Goal: Task Accomplishment & Management: Use online tool/utility

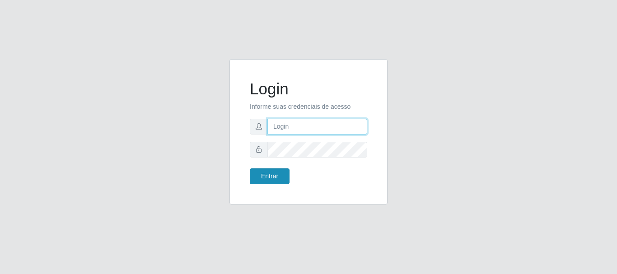
type input "[PERSON_NAME]"
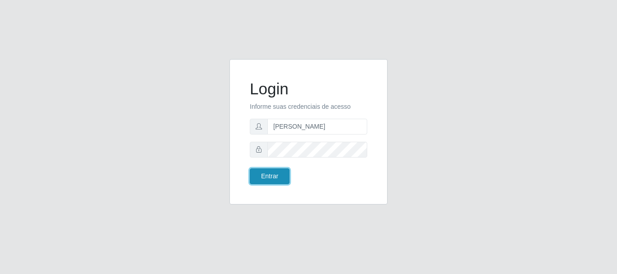
click at [280, 177] on button "Entrar" at bounding box center [270, 176] width 40 height 16
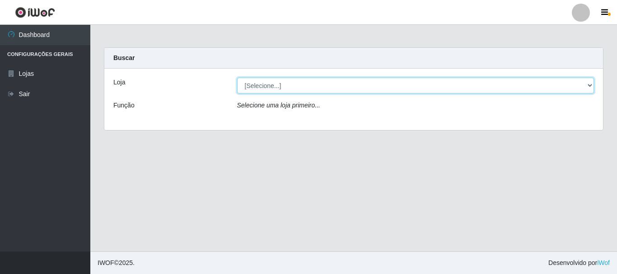
click at [246, 88] on select "[Selecione...] Bemais Supermercados - [GEOGRAPHIC_DATA]" at bounding box center [415, 86] width 357 height 16
select select "249"
click at [237, 78] on select "[Selecione...] Bemais Supermercados - [GEOGRAPHIC_DATA]" at bounding box center [415, 86] width 357 height 16
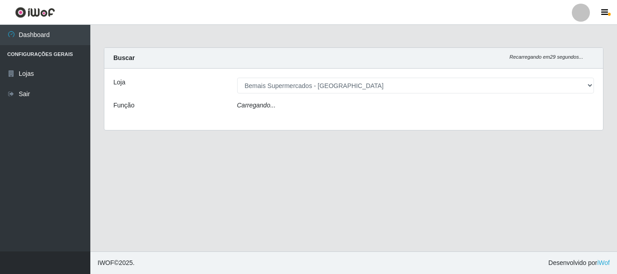
click at [270, 107] on icon "Carregando..." at bounding box center [256, 105] width 39 height 7
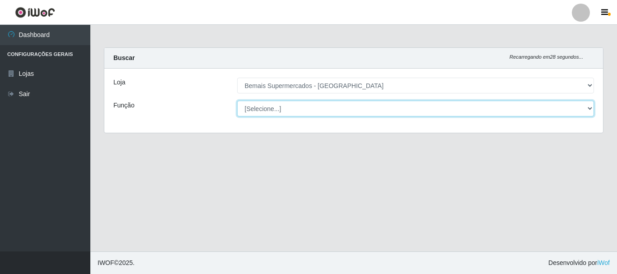
click at [277, 112] on select "[Selecione...] ASG ASG + ASG ++ Auxiliar de Depósito Auxiliar de Depósito + Aux…" at bounding box center [415, 109] width 357 height 16
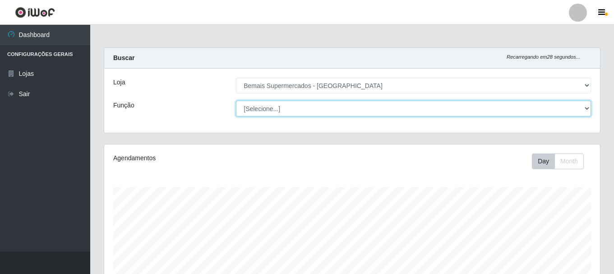
scroll to position [187, 496]
click at [236, 101] on select "[Selecione...] ASG ASG + ASG ++ Auxiliar de Depósito Auxiliar de Depósito + Aux…" at bounding box center [413, 109] width 355 height 16
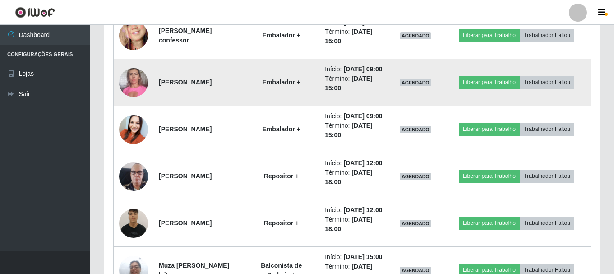
scroll to position [587, 0]
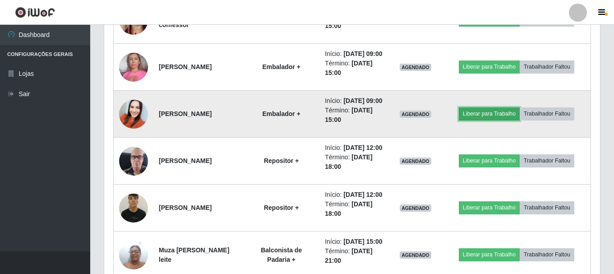
click at [499, 120] on button "Liberar para Trabalho" at bounding box center [489, 113] width 61 height 13
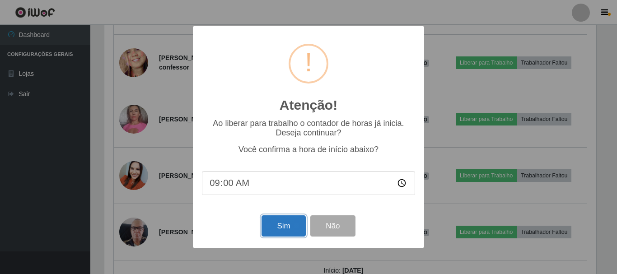
click at [287, 224] on button "Sim" at bounding box center [283, 225] width 44 height 21
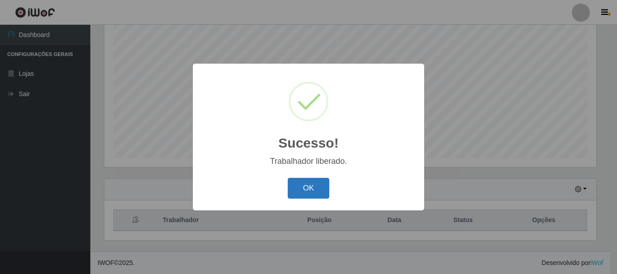
click at [309, 187] on button "OK" at bounding box center [309, 188] width 42 height 21
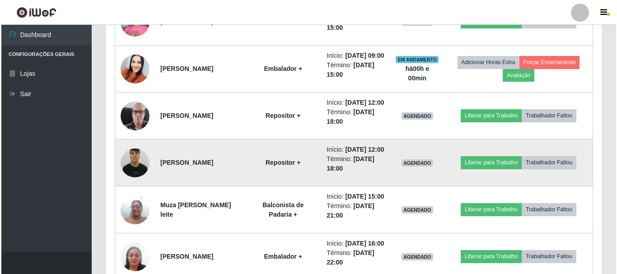
scroll to position [616, 0]
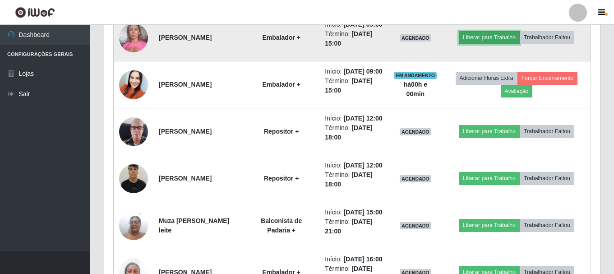
click at [482, 44] on button "Liberar para Trabalho" at bounding box center [489, 37] width 61 height 13
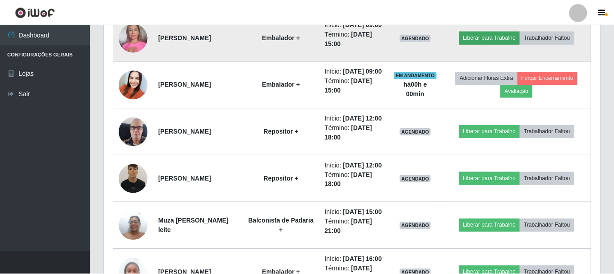
scroll to position [187, 492]
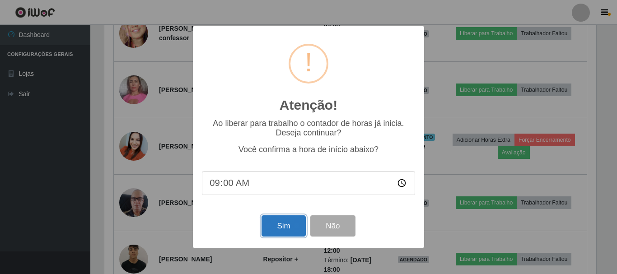
click at [289, 227] on button "Sim" at bounding box center [283, 225] width 44 height 21
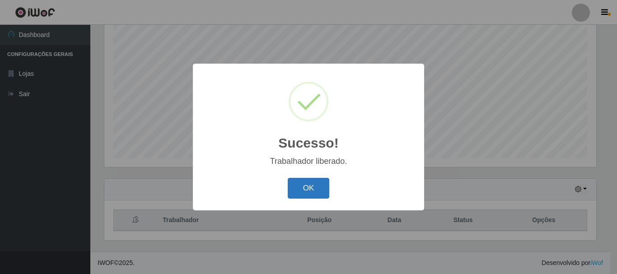
click at [304, 190] on button "OK" at bounding box center [309, 188] width 42 height 21
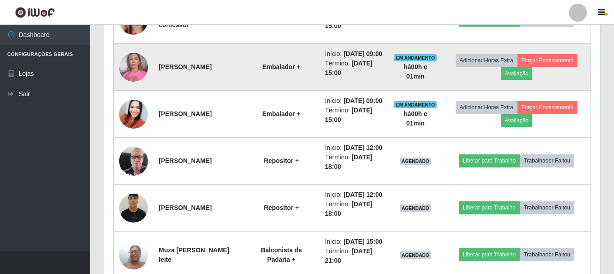
scroll to position [571, 0]
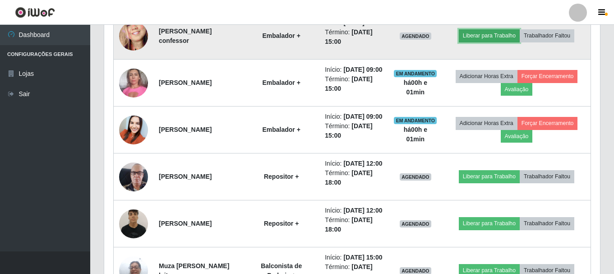
click at [512, 42] on button "Liberar para Trabalho" at bounding box center [489, 35] width 61 height 13
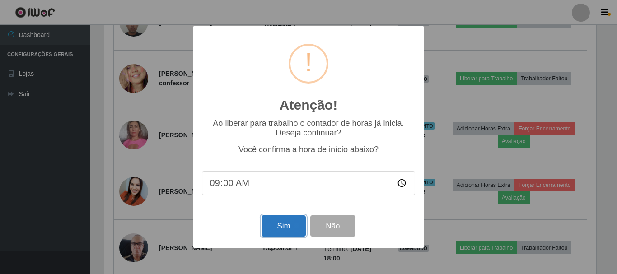
drag, startPoint x: 279, startPoint y: 225, endPoint x: 274, endPoint y: 215, distance: 10.7
click at [278, 221] on button "Sim" at bounding box center [283, 225] width 44 height 21
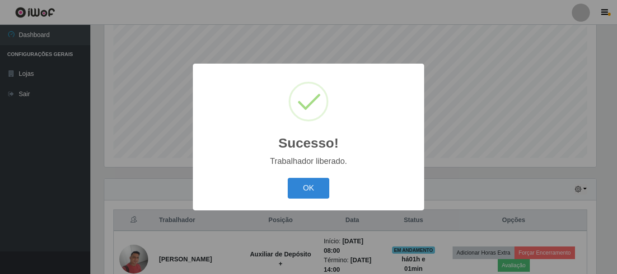
click at [288, 178] on button "OK" at bounding box center [309, 188] width 42 height 21
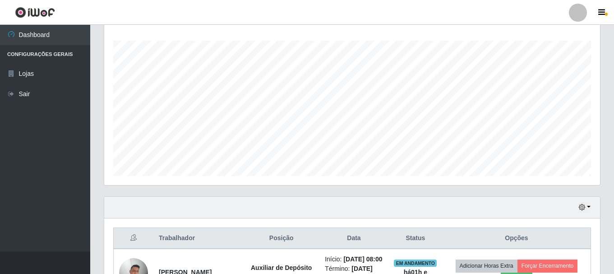
scroll to position [226, 0]
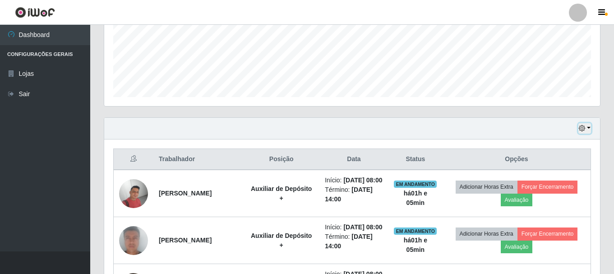
click at [584, 126] on icon "button" at bounding box center [582, 128] width 6 height 6
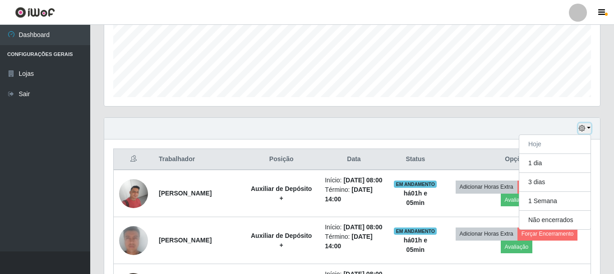
scroll to position [0, 0]
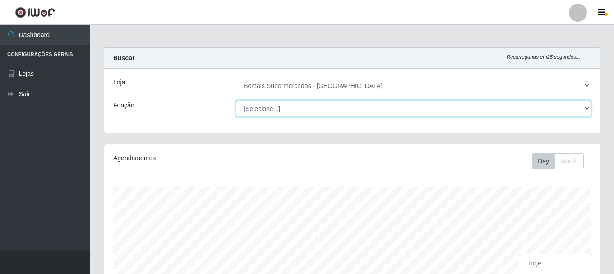
click at [333, 105] on select "[Selecione...] ASG ASG + ASG ++ Auxiliar de Depósito Auxiliar de Depósito + Aux…" at bounding box center [413, 109] width 355 height 16
click at [299, 109] on select "[Selecione...] ASG ASG + ASG ++ Auxiliar de Depósito Auxiliar de Depósito + Aux…" at bounding box center [413, 109] width 355 height 16
select select "73"
click at [236, 101] on select "[Selecione...] ASG ASG + ASG ++ Auxiliar de Depósito Auxiliar de Depósito + Aux…" at bounding box center [413, 109] width 355 height 16
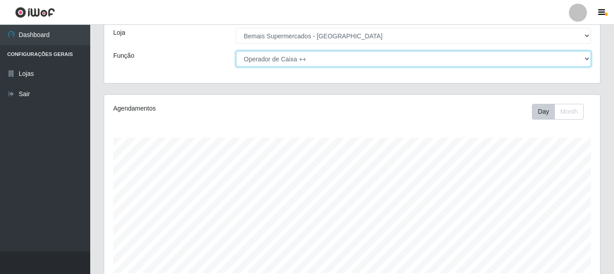
scroll to position [165, 0]
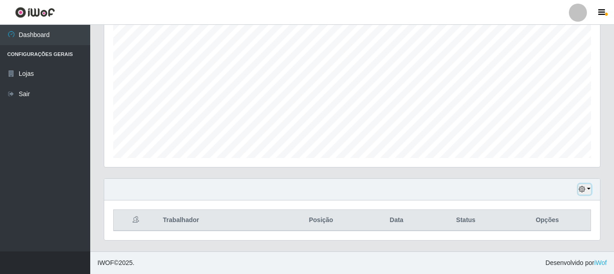
click at [582, 191] on icon "button" at bounding box center [582, 189] width 6 height 6
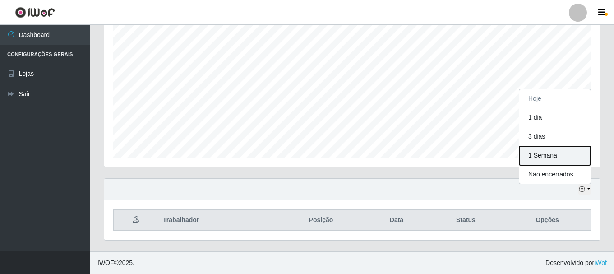
click at [545, 157] on button "1 Semana" at bounding box center [555, 155] width 71 height 19
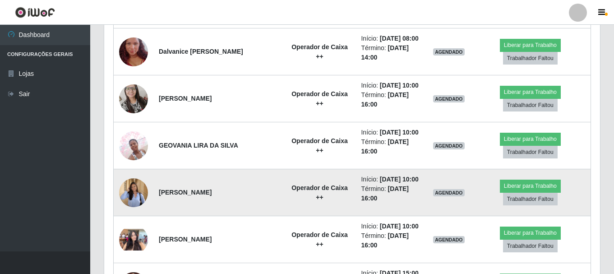
scroll to position [571, 0]
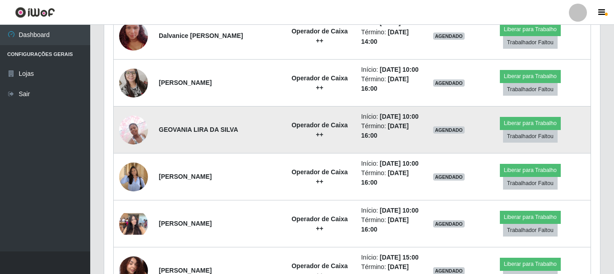
click at [139, 123] on img at bounding box center [133, 130] width 29 height 38
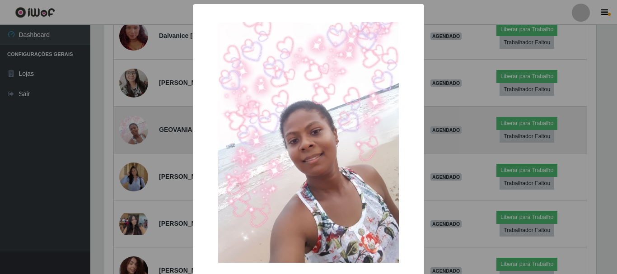
click at [139, 123] on div "× OK Cancel" at bounding box center [308, 137] width 617 height 274
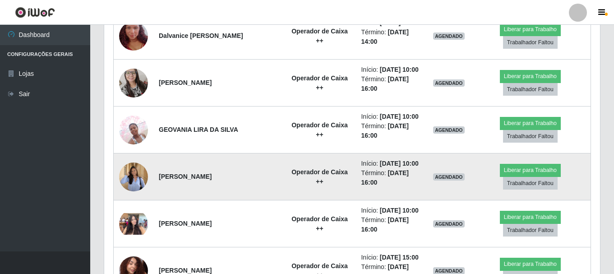
scroll to position [187, 496]
click at [128, 168] on img at bounding box center [133, 176] width 29 height 37
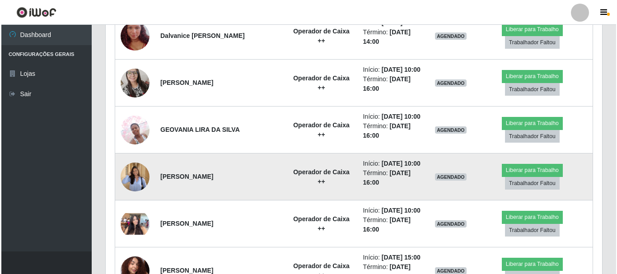
scroll to position [187, 492]
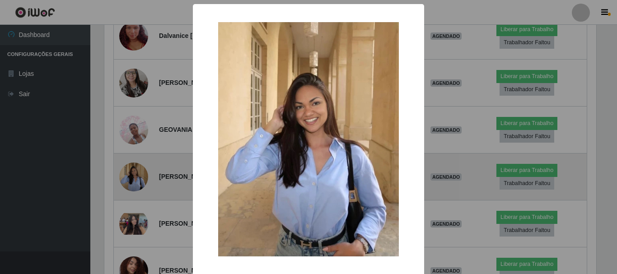
click at [128, 168] on div "× OK Cancel" at bounding box center [308, 137] width 617 height 274
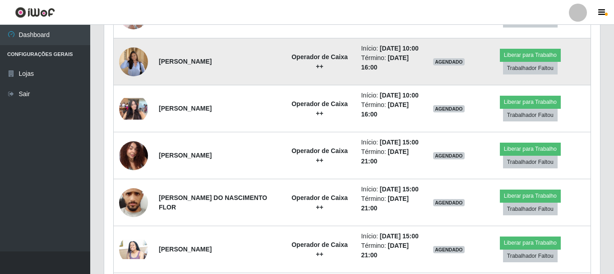
scroll to position [707, 0]
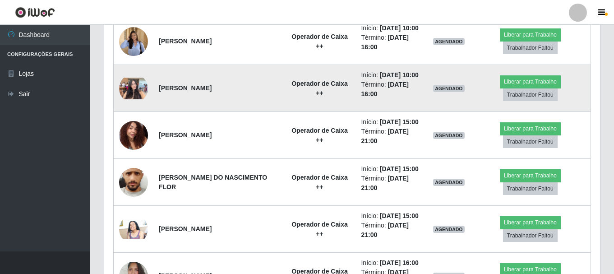
click at [140, 84] on img at bounding box center [133, 89] width 29 height 22
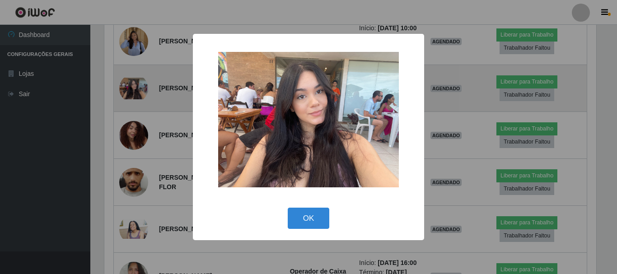
click at [140, 84] on div "× OK Cancel" at bounding box center [308, 137] width 617 height 274
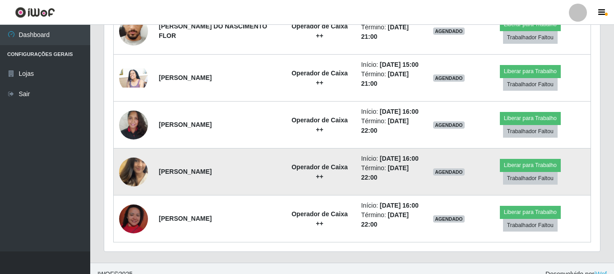
scroll to position [869, 0]
